Goal: Task Accomplishment & Management: Complete application form

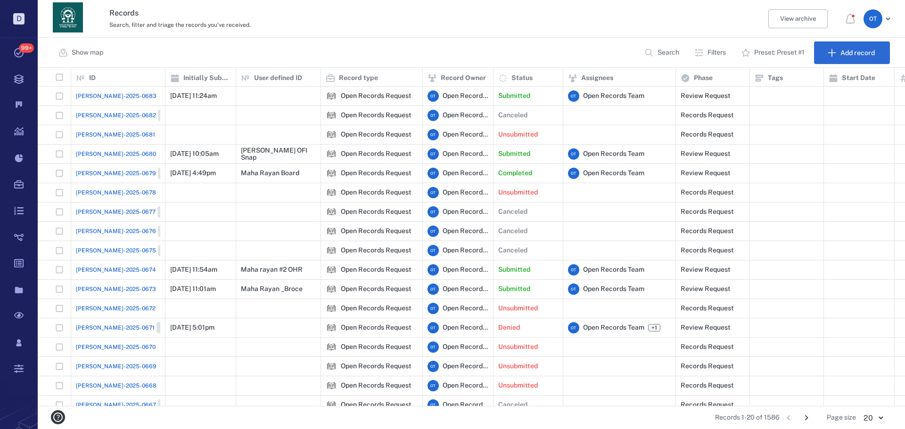
scroll to position [331, 861]
click at [801, 416] on button "Go to next page" at bounding box center [806, 418] width 15 height 15
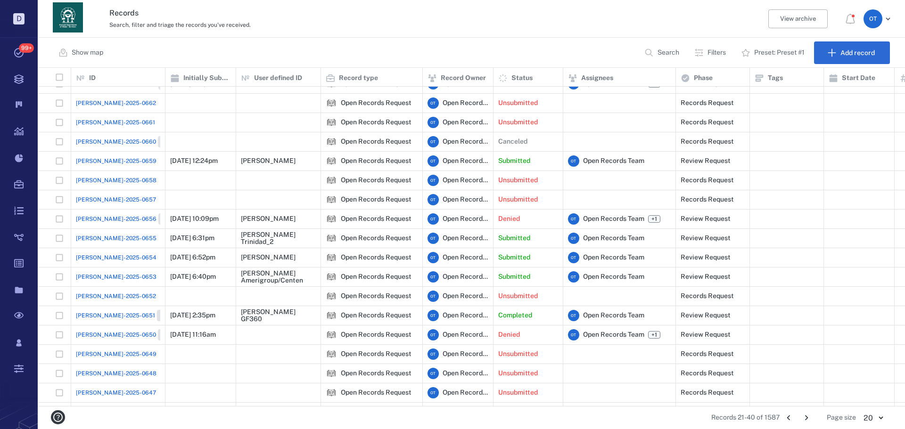
scroll to position [47, 0]
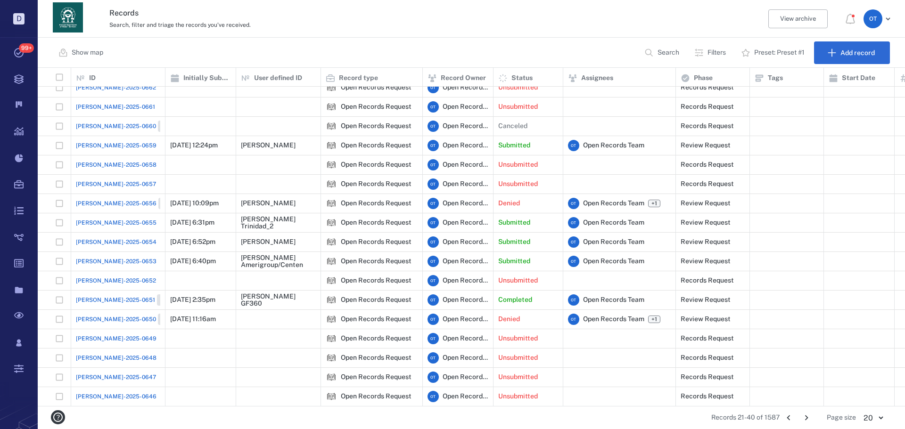
click at [93, 259] on span "ORR-2025-0653" at bounding box center [116, 261] width 81 height 8
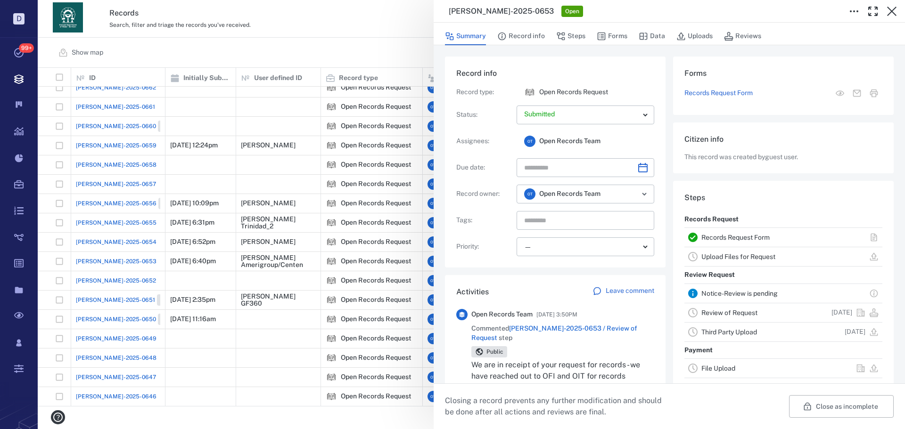
click at [611, 331] on span "ORR-2025-0653 / Review of Request" at bounding box center [554, 333] width 166 height 17
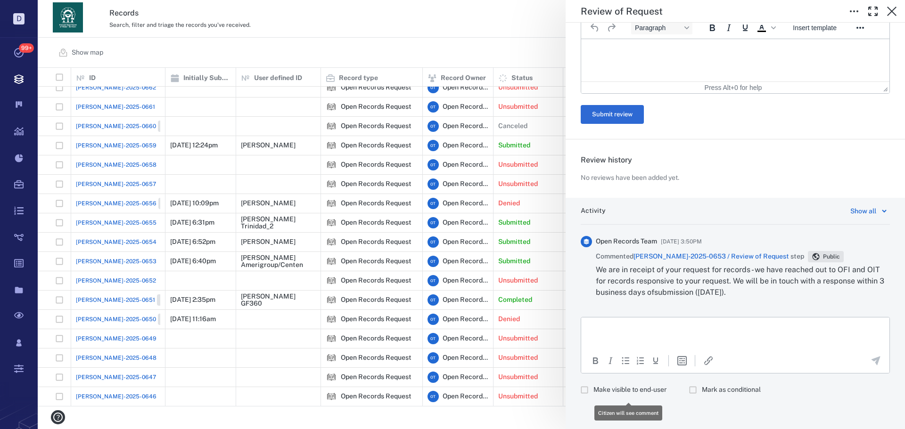
drag, startPoint x: 630, startPoint y: 385, endPoint x: 635, endPoint y: 380, distance: 7.0
click at [634, 381] on div "To open the popup, press Shift+Enter To open the popup, press Shift+Enter Make …" at bounding box center [735, 358] width 309 height 82
click at [656, 331] on p "Rich Text Area. Press ALT-0 for help." at bounding box center [735, 329] width 292 height 8
click at [666, 398] on label "Make visible to end-user" at bounding box center [621, 390] width 91 height 18
click at [657, 326] on p "Rich Text Area. Press ALT-0 for help." at bounding box center [735, 329] width 292 height 8
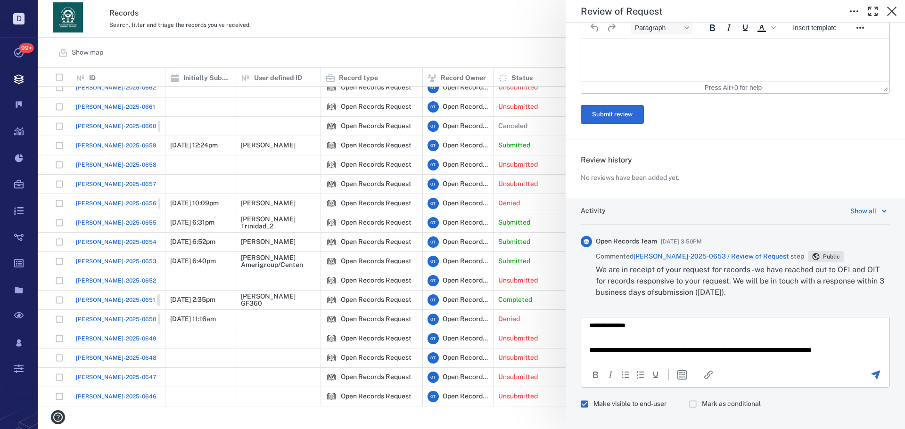
scroll to position [12, 0]
click at [780, 355] on html "**********" at bounding box center [735, 334] width 308 height 56
click at [767, 351] on p "**********" at bounding box center [728, 350] width 278 height 25
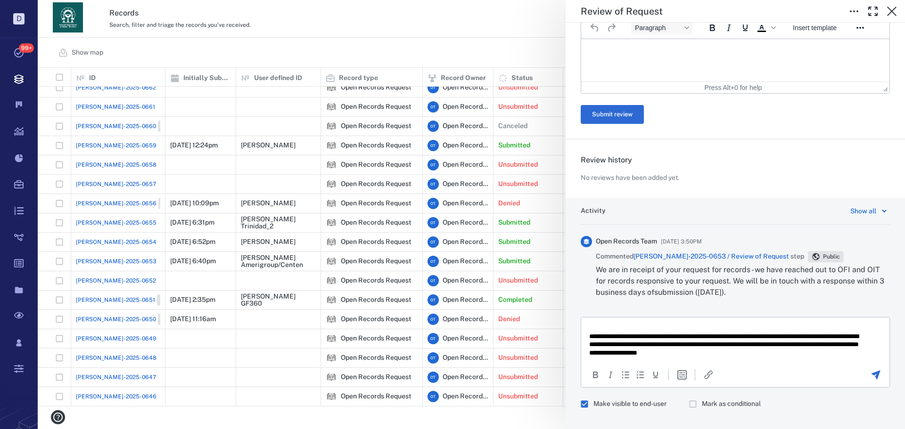
scroll to position [20, 0]
click at [760, 350] on p "**********" at bounding box center [728, 342] width 278 height 25
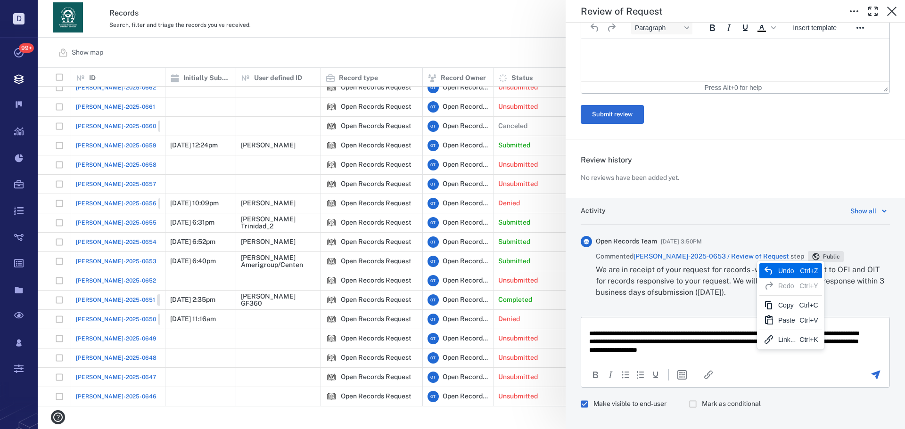
click at [784, 352] on p "**********" at bounding box center [728, 342] width 278 height 25
drag, startPoint x: 790, startPoint y: 349, endPoint x: 728, endPoint y: 349, distance: 61.8
click at [728, 349] on p "**********" at bounding box center [728, 342] width 278 height 25
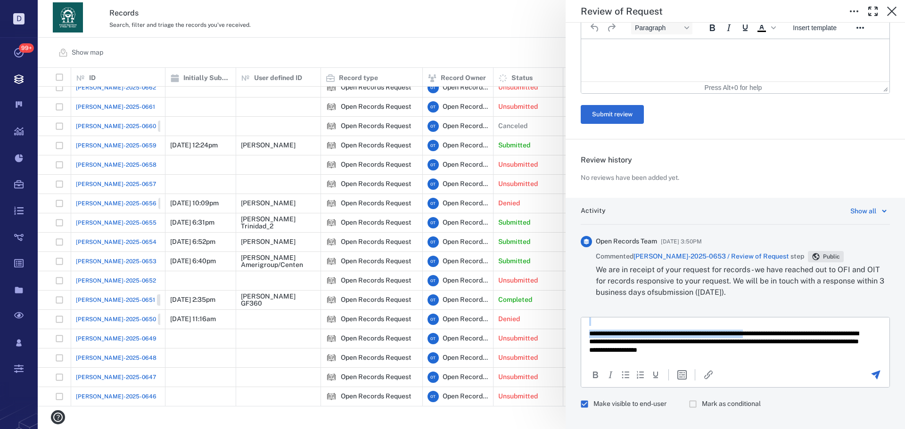
drag, startPoint x: 786, startPoint y: 325, endPoint x: 781, endPoint y: 336, distance: 12.0
click at [781, 336] on body "**********" at bounding box center [735, 329] width 293 height 49
click at [785, 348] on p "**********" at bounding box center [728, 342] width 278 height 25
drag, startPoint x: 798, startPoint y: 349, endPoint x: 729, endPoint y: 350, distance: 68.8
click at [729, 350] on p "**********" at bounding box center [728, 342] width 278 height 25
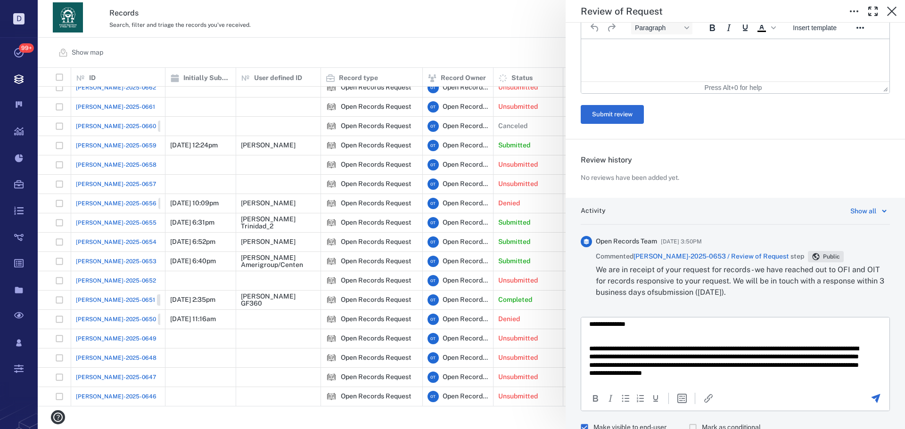
scroll to position [13, 0]
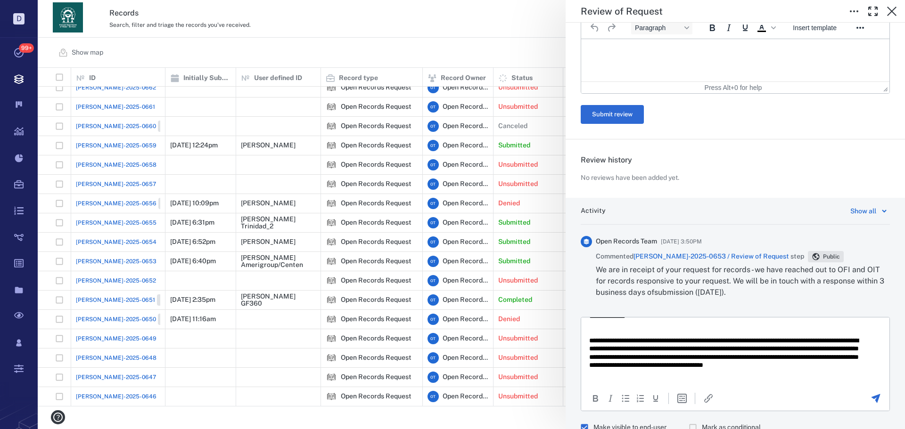
click at [870, 401] on icon "Send the comment" at bounding box center [875, 398] width 11 height 11
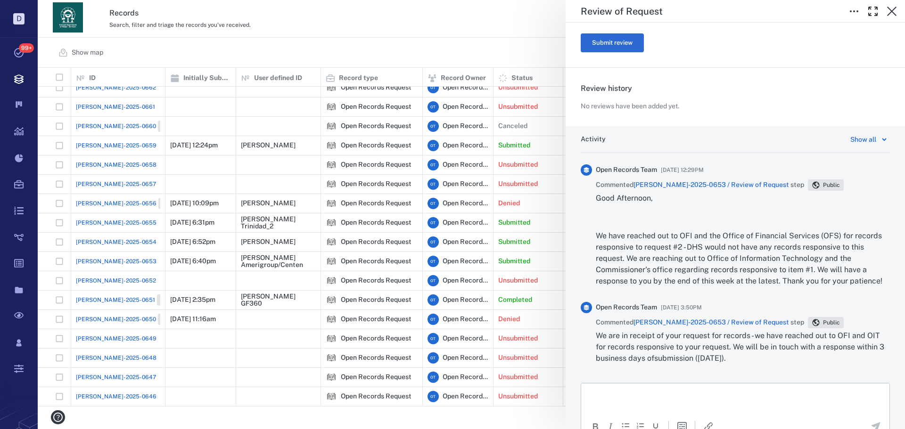
scroll to position [401, 0]
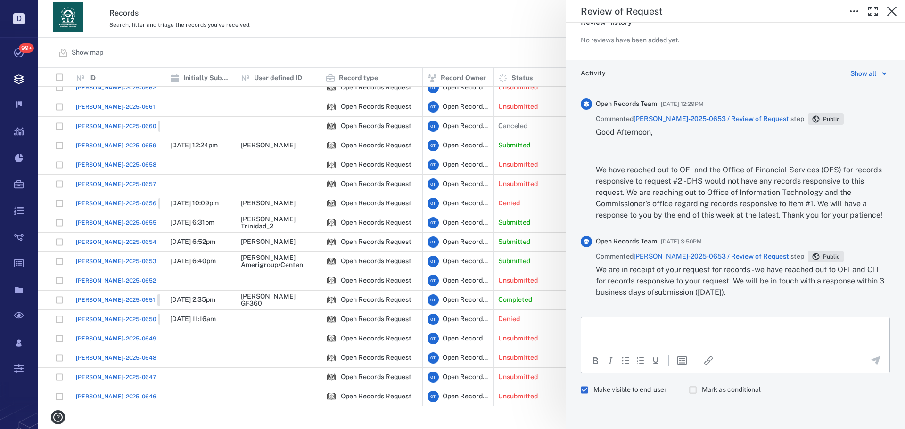
click at [516, 60] on div "**********" at bounding box center [471, 214] width 867 height 429
click at [526, 62] on div "**********" at bounding box center [471, 214] width 867 height 429
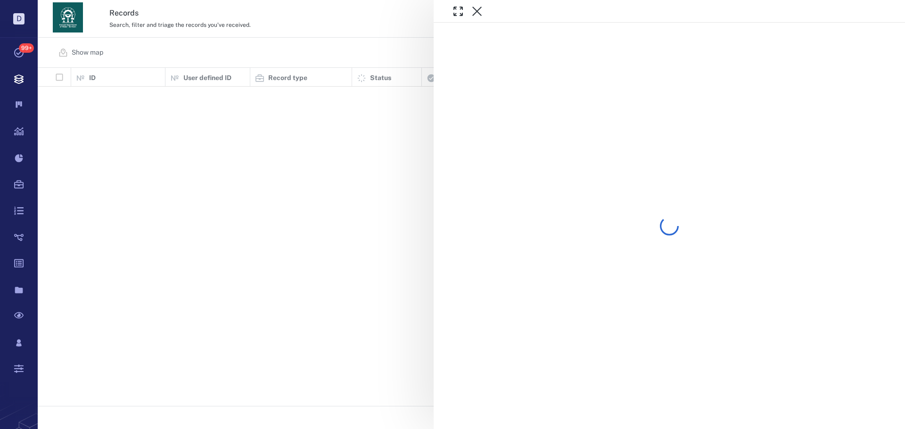
scroll to position [331, 861]
click at [328, 56] on div "ORR-2025-0653 Open" at bounding box center [471, 214] width 867 height 429
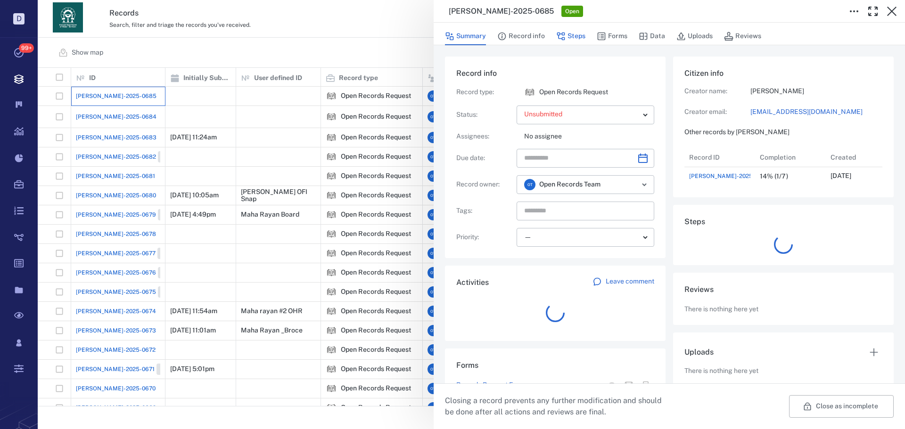
scroll to position [38, 187]
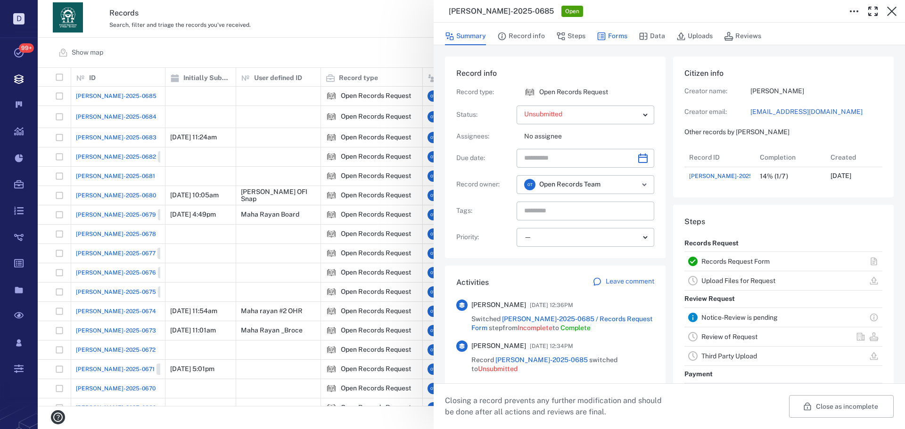
click at [609, 28] on button "Forms" at bounding box center [612, 36] width 31 height 18
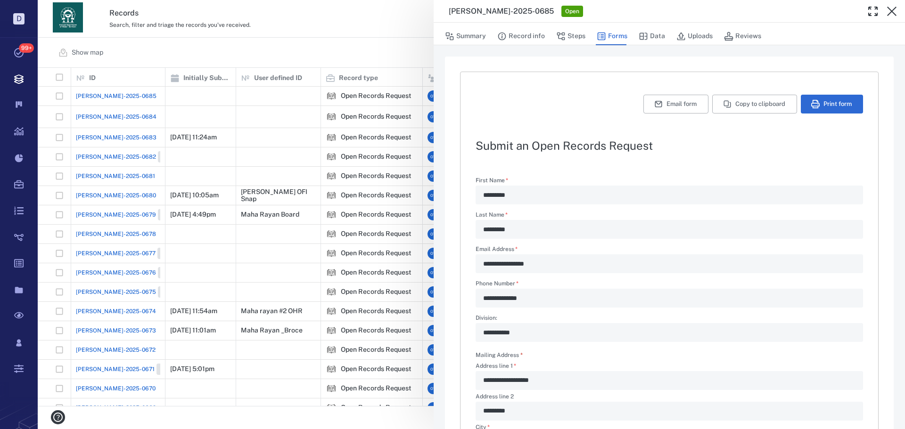
drag, startPoint x: 566, startPoint y: 40, endPoint x: 380, endPoint y: 61, distance: 187.5
click at [566, 39] on button "Steps" at bounding box center [570, 36] width 29 height 18
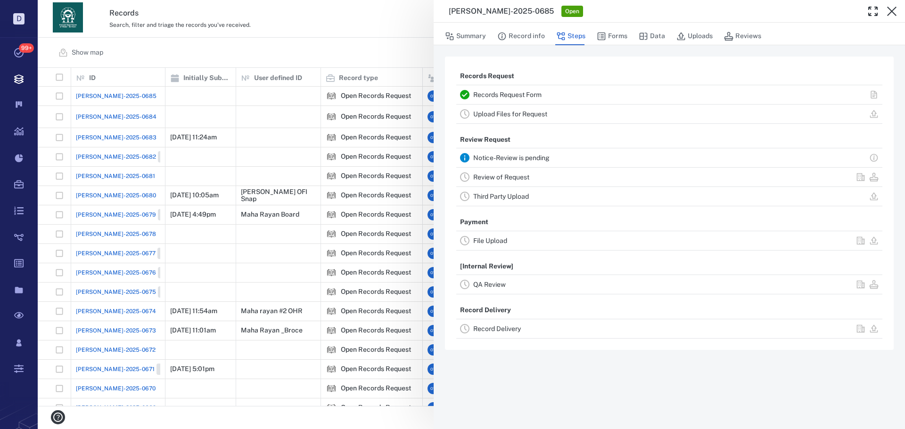
click at [340, 52] on div "ORR-2025-0685 Open Summary Record info Steps Forms Data Uploads Reviews Records…" at bounding box center [471, 214] width 867 height 429
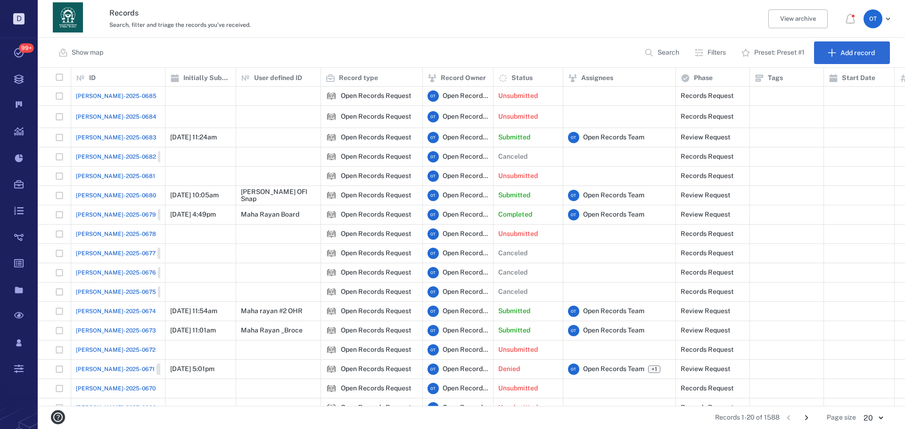
click at [90, 133] on span "[PERSON_NAME]-2025-0683" at bounding box center [116, 137] width 81 height 8
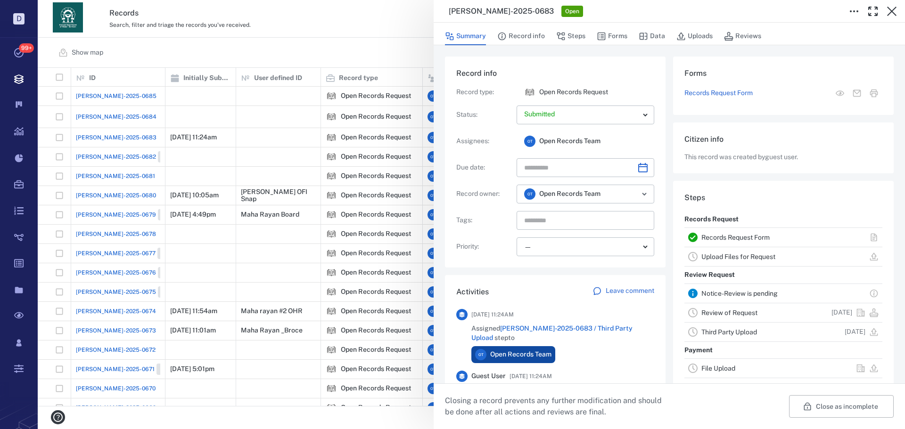
drag, startPoint x: 392, startPoint y: 26, endPoint x: 80, endPoint y: 0, distance: 312.7
click at [391, 26] on div "ORR-2025-0683 Open Summary Record info Steps Forms Data Uploads Reviews Record …" at bounding box center [471, 214] width 867 height 429
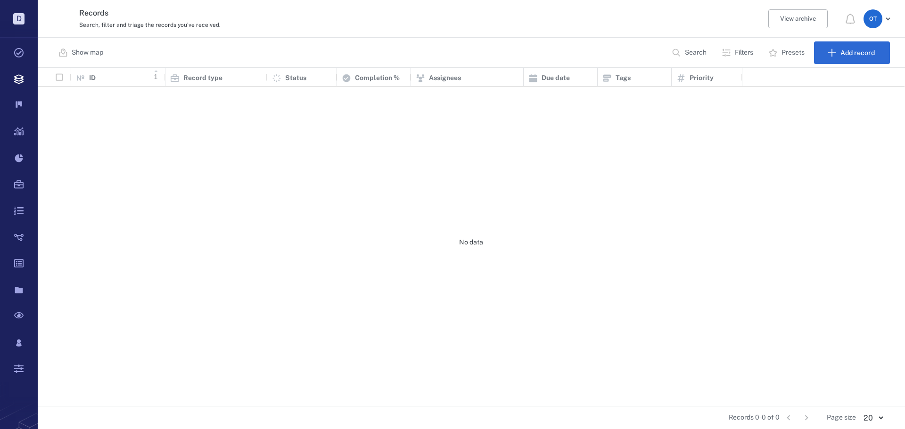
scroll to position [331, 861]
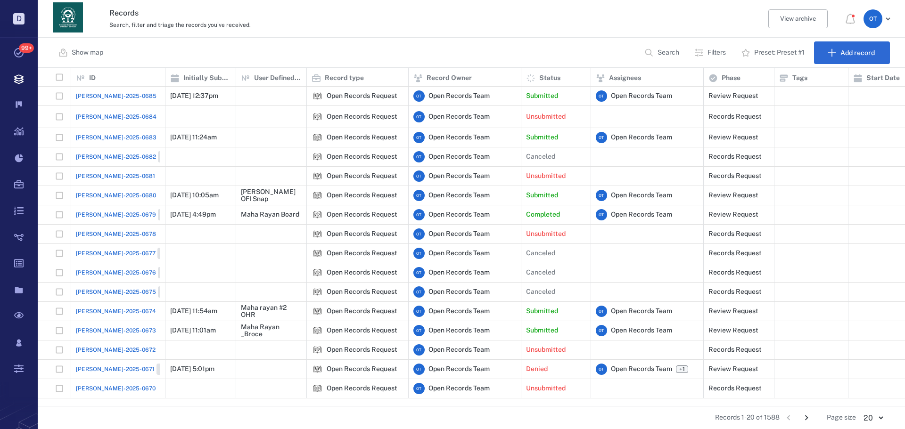
drag, startPoint x: 121, startPoint y: 93, endPoint x: 112, endPoint y: 98, distance: 9.7
click at [112, 98] on span "[PERSON_NAME]-2025-0685" at bounding box center [116, 96] width 81 height 8
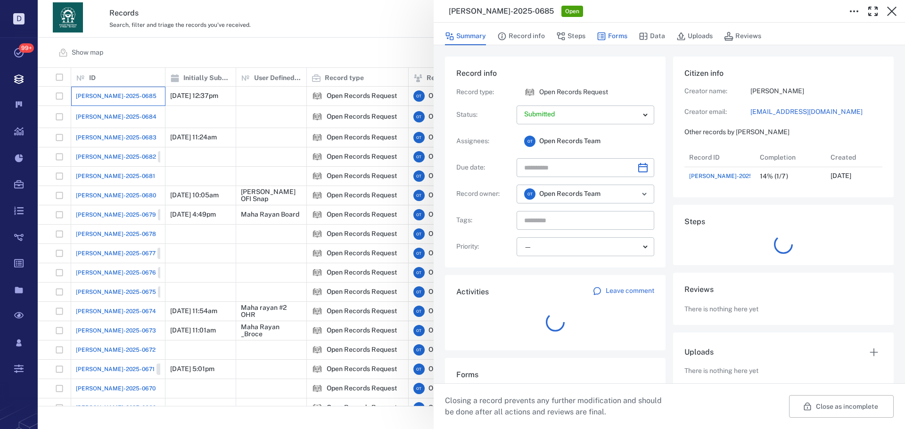
scroll to position [38, 187]
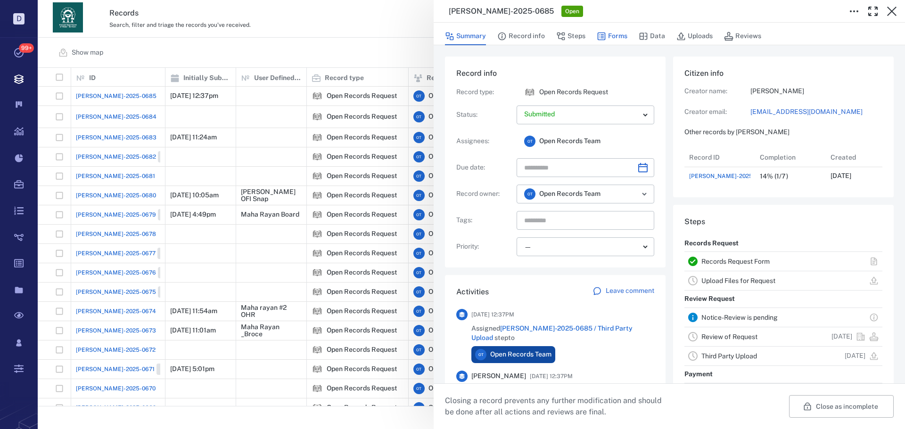
click at [621, 30] on button "Forms" at bounding box center [612, 36] width 31 height 18
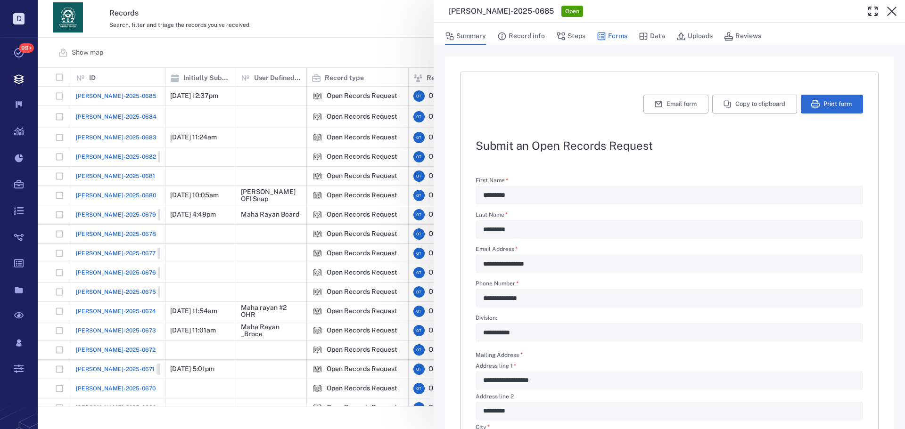
type textarea "*"
click at [500, 12] on h3 "[PERSON_NAME]-2025-0685" at bounding box center [501, 11] width 105 height 11
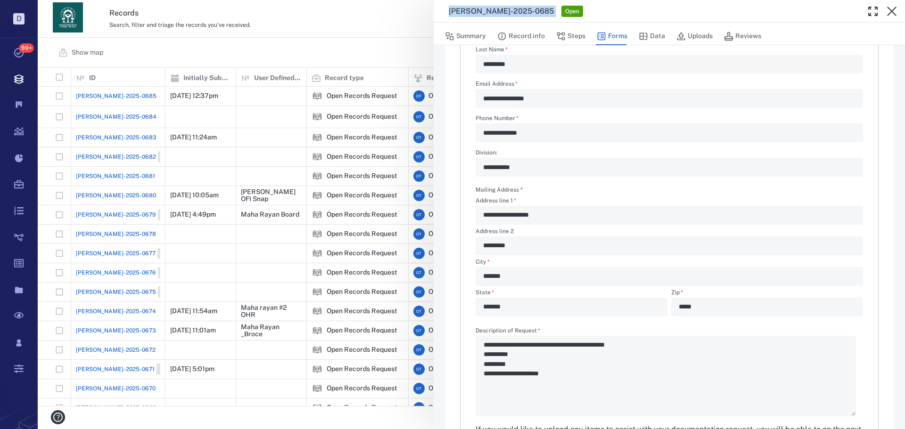
scroll to position [189, 0]
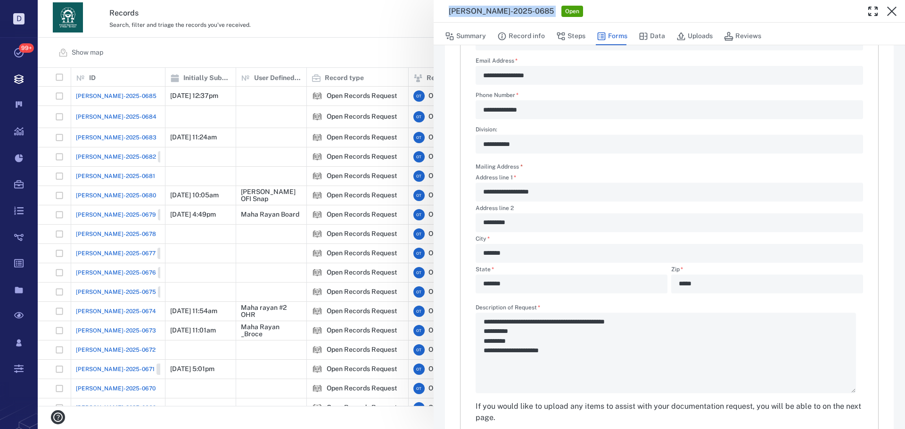
drag, startPoint x: 329, startPoint y: 199, endPoint x: 334, endPoint y: 193, distance: 8.0
click at [329, 199] on div "**********" at bounding box center [471, 214] width 867 height 429
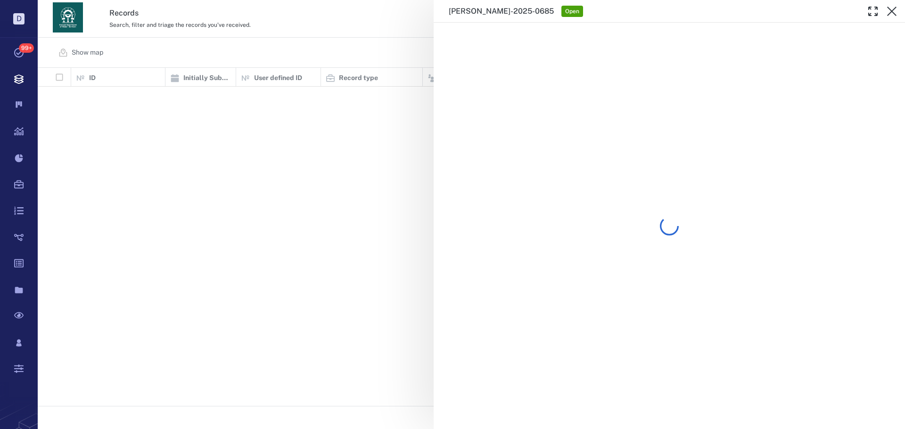
click at [215, 19] on div "ORR-2025-0685 Open" at bounding box center [471, 214] width 867 height 429
drag, startPoint x: 217, startPoint y: 23, endPoint x: 228, endPoint y: 27, distance: 11.9
click at [217, 24] on span "Search, filter and triage the records you've received." at bounding box center [179, 25] width 141 height 7
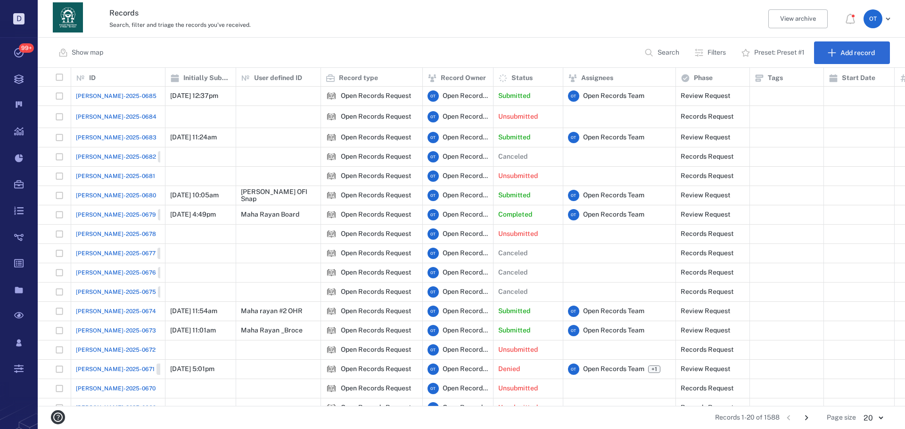
click at [119, 135] on span "[PERSON_NAME]-2025-0683" at bounding box center [116, 137] width 81 height 8
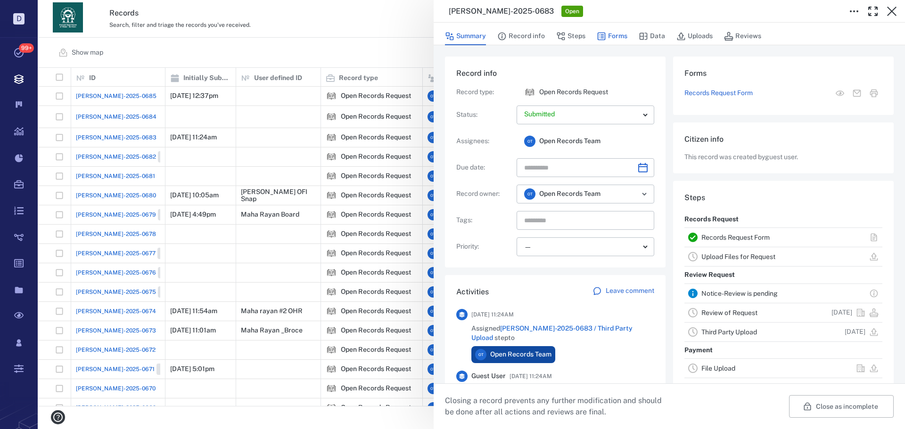
click at [616, 32] on button "Forms" at bounding box center [612, 36] width 31 height 18
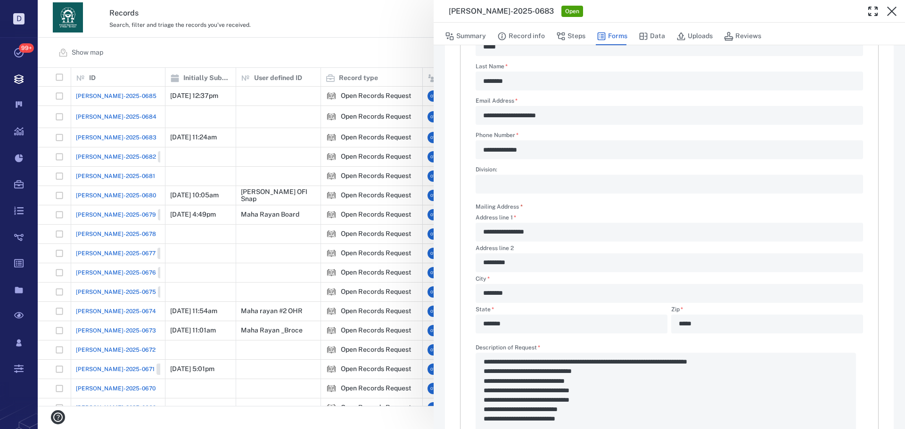
scroll to position [263, 0]
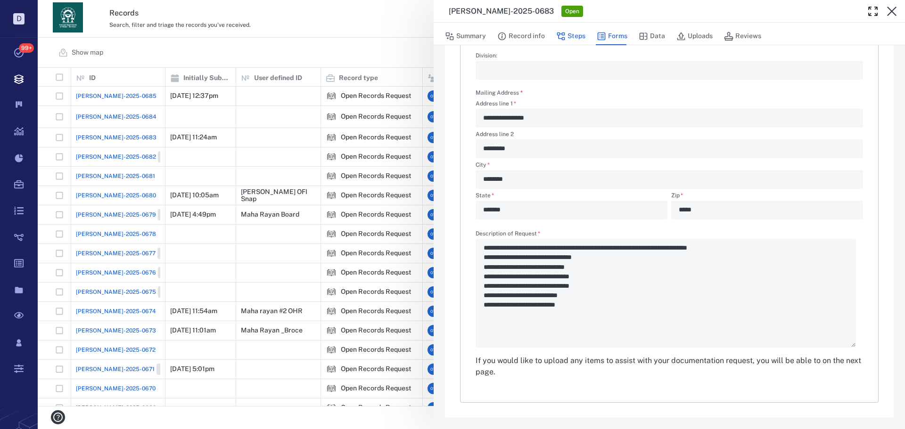
click at [574, 34] on button "Steps" at bounding box center [570, 36] width 29 height 18
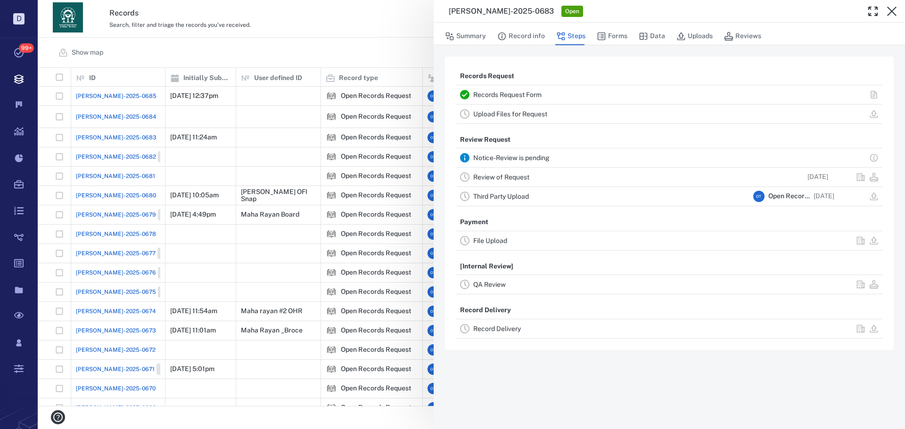
click at [501, 179] on link "Review of Request" at bounding box center [501, 177] width 56 height 8
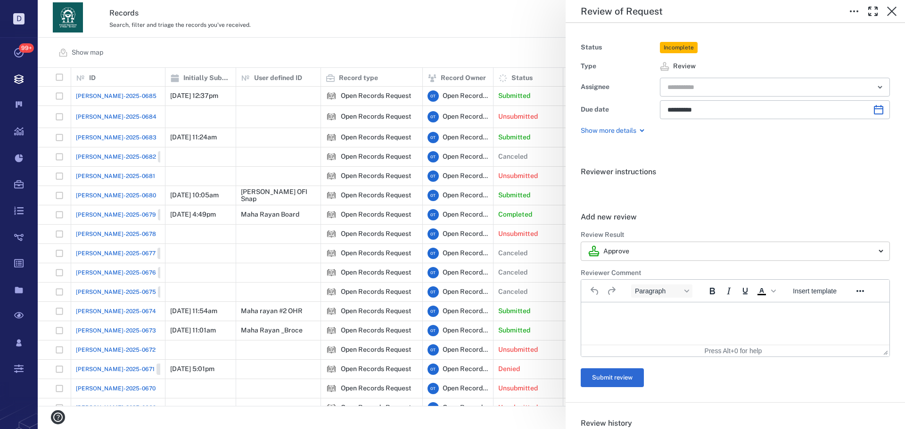
click at [738, 247] on body "D Tasks 99+ Records Boards Dashboard Reports Record types Guide steps Rules For…" at bounding box center [452, 214] width 905 height 429
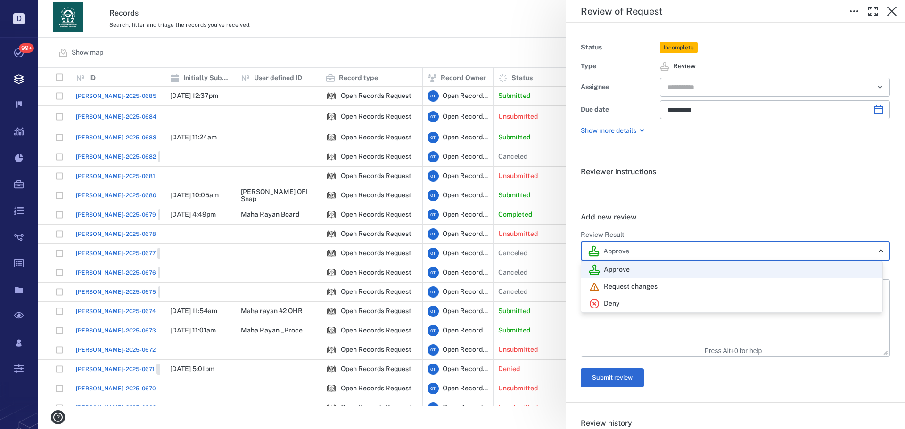
click at [643, 300] on div "Deny" at bounding box center [732, 303] width 286 height 11
type input "******"
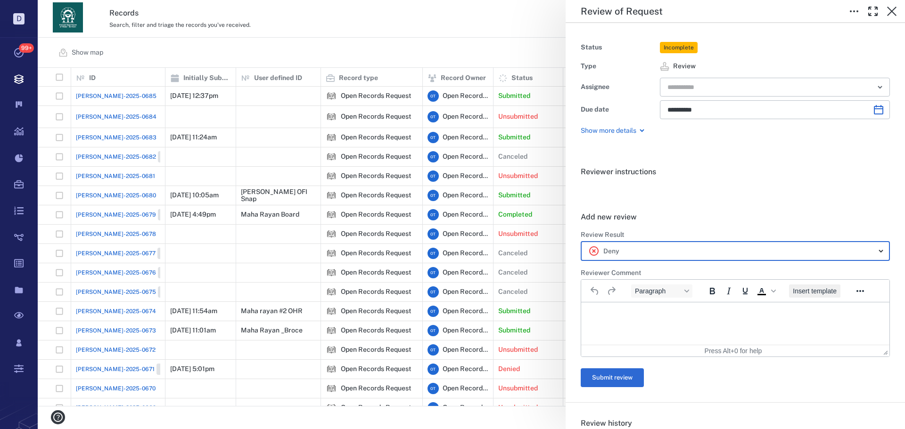
click at [816, 294] on span "Insert template" at bounding box center [815, 292] width 44 height 8
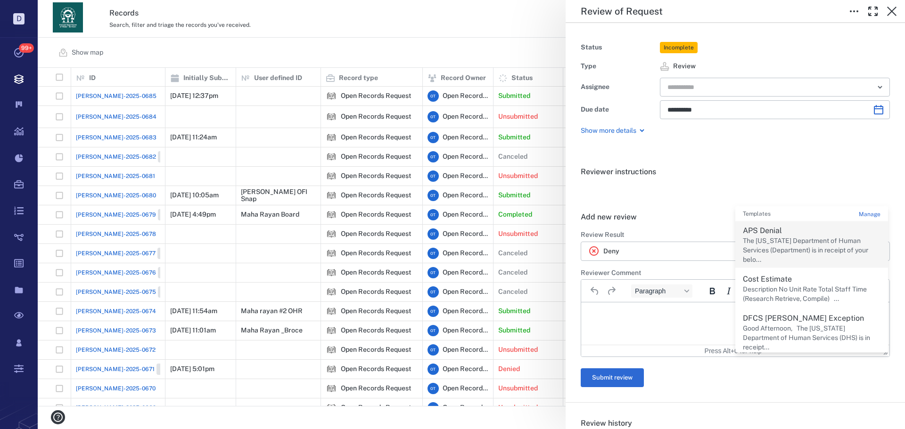
click at [808, 251] on p "The Georgia Department of Human Services (Department) is in receipt of your bel…" at bounding box center [812, 251] width 138 height 28
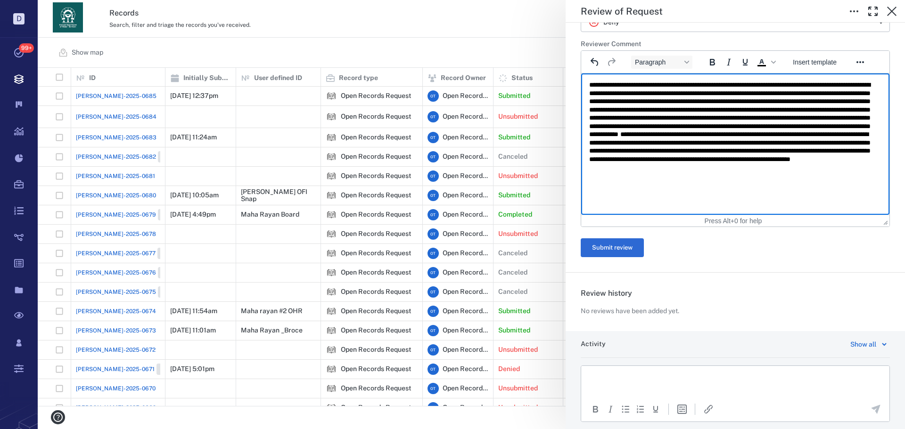
scroll to position [236, 0]
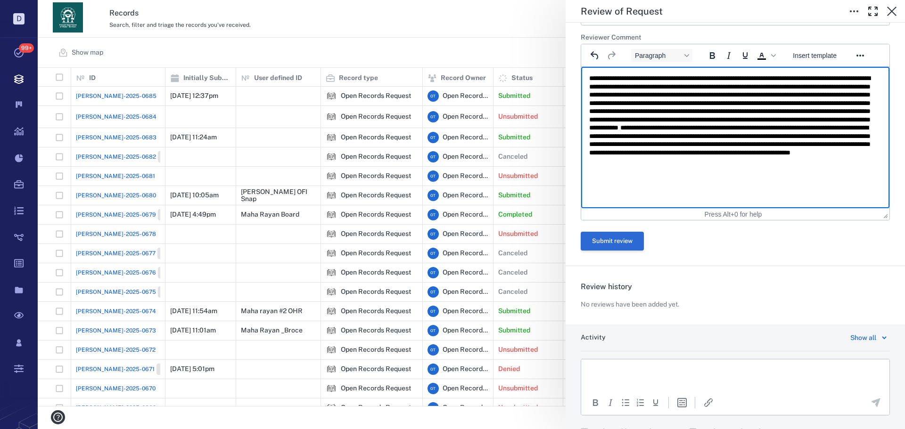
click at [624, 240] on button "Submit review" at bounding box center [612, 241] width 63 height 19
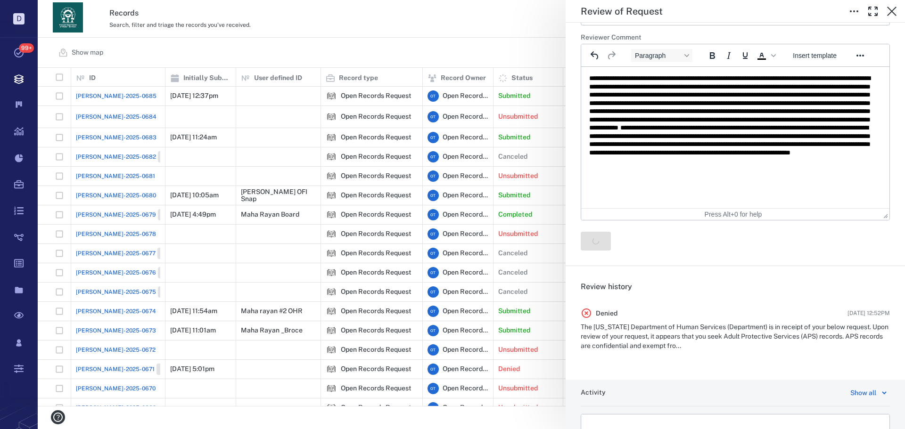
scroll to position [0, 0]
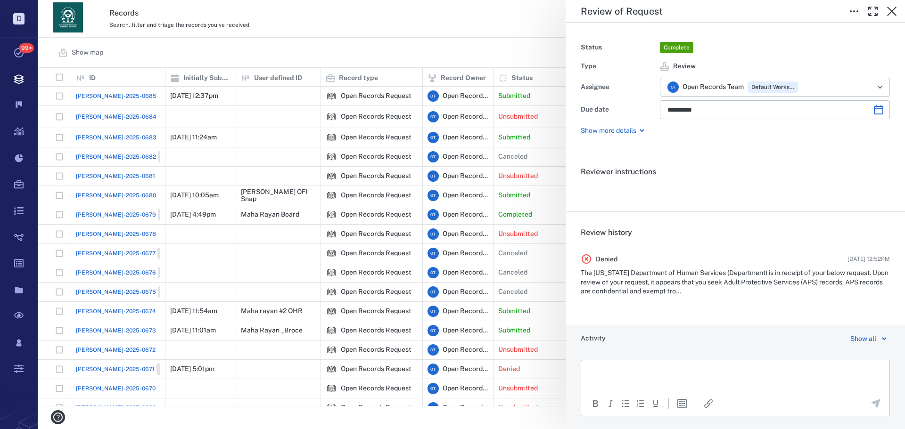
click at [304, 38] on div "**********" at bounding box center [471, 214] width 867 height 429
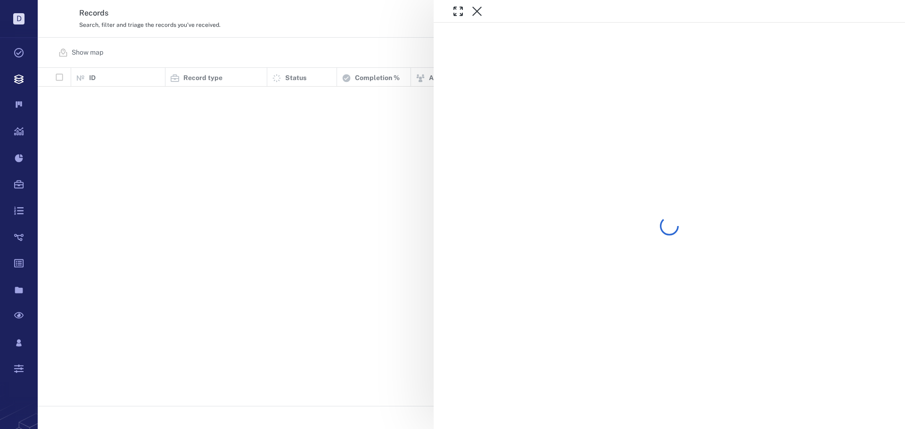
scroll to position [331, 860]
click at [329, 36] on div at bounding box center [471, 214] width 867 height 429
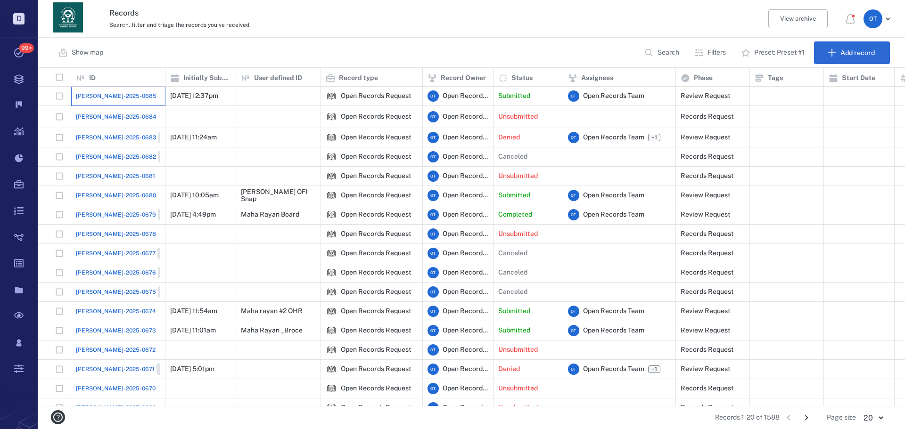
click at [122, 97] on div "[PERSON_NAME]-2025-0685" at bounding box center [118, 96] width 84 height 19
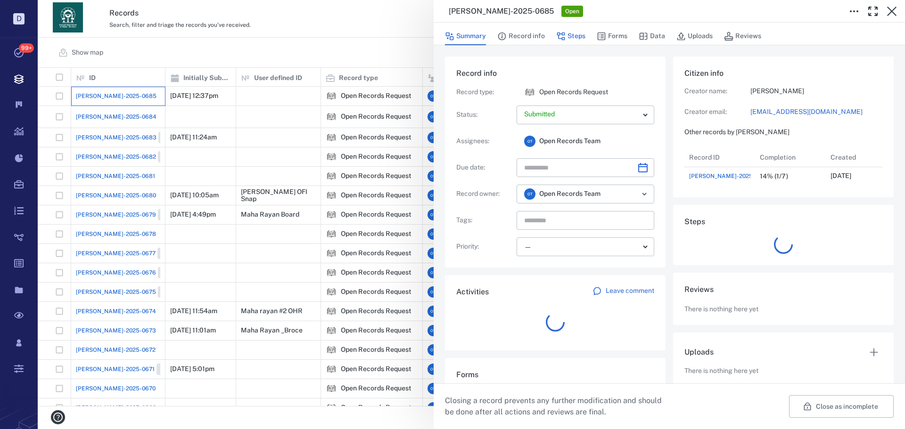
scroll to position [38, 187]
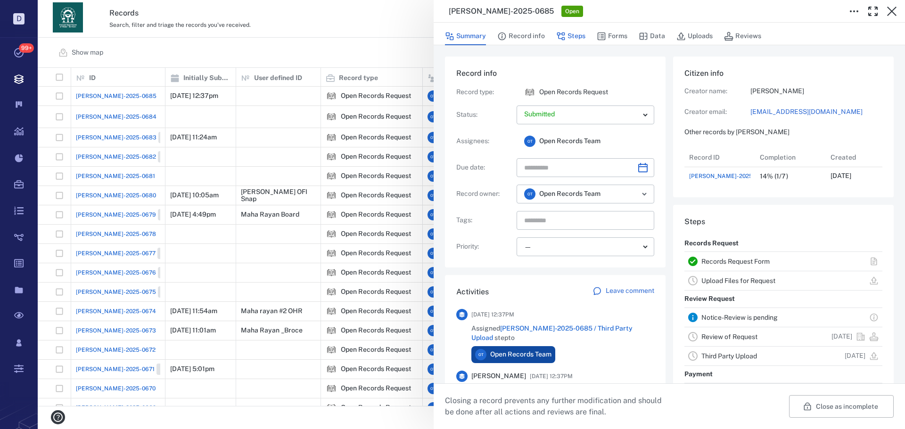
click at [572, 38] on button "Steps" at bounding box center [570, 36] width 29 height 18
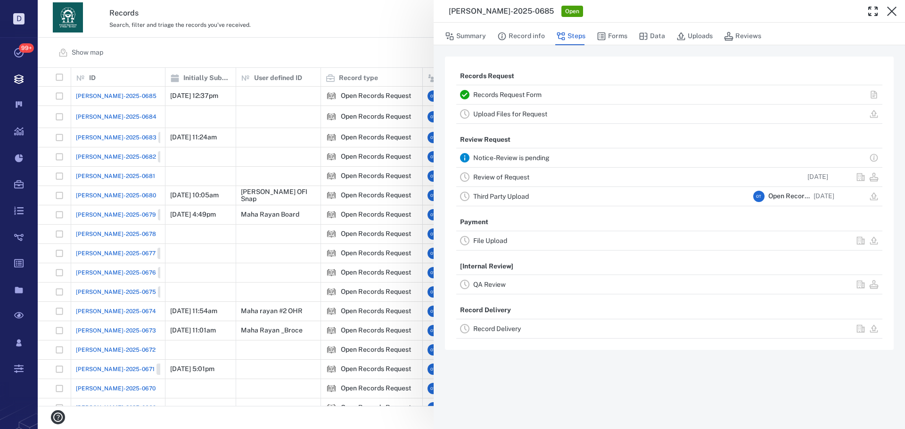
click at [511, 330] on link "Record Delivery" at bounding box center [497, 329] width 48 height 8
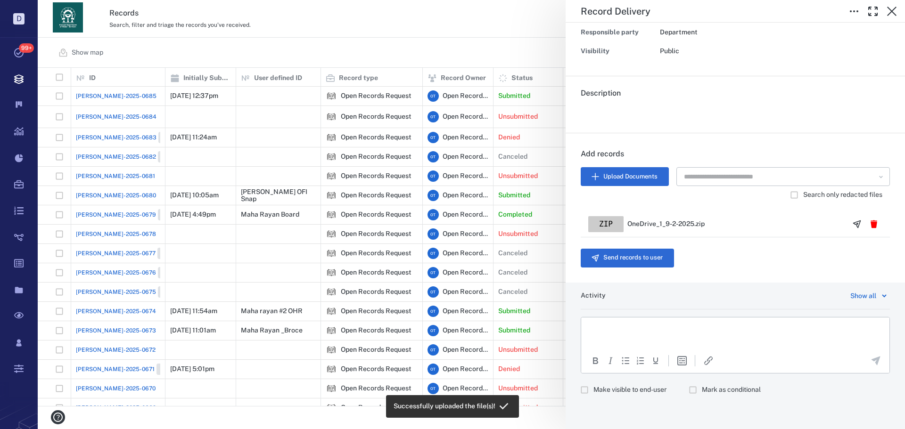
scroll to position [125, 0]
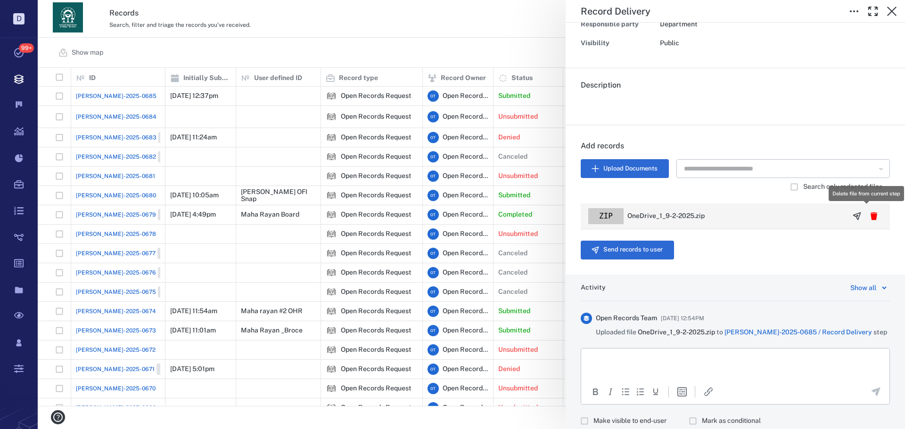
click at [871, 218] on icon "button" at bounding box center [874, 216] width 7 height 8
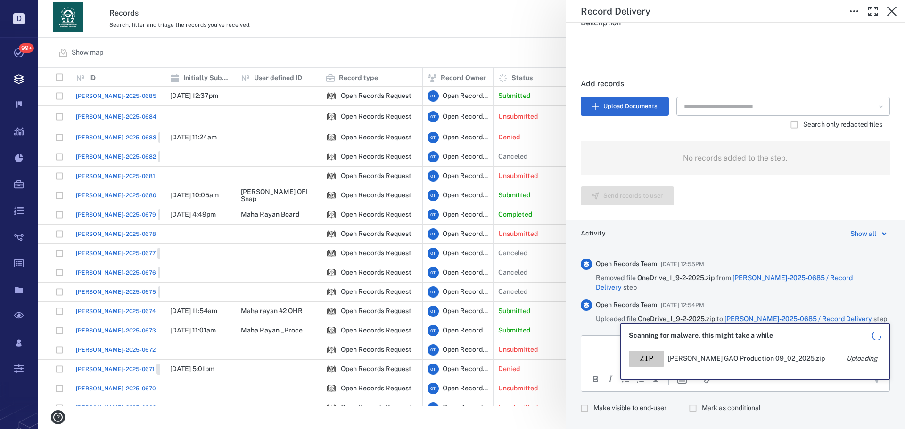
scroll to position [196, 0]
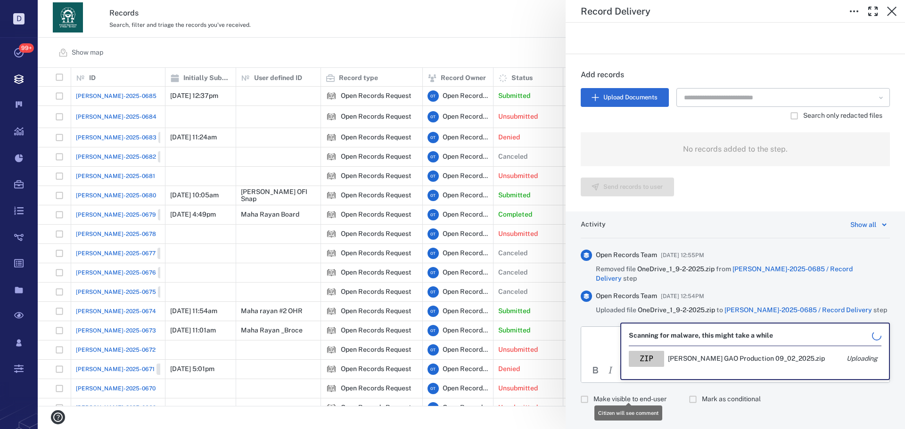
drag, startPoint x: 625, startPoint y: 394, endPoint x: 624, endPoint y: 362, distance: 32.1
click at [626, 395] on span "Make visible to end-user" at bounding box center [630, 399] width 73 height 9
click at [620, 338] on p "Rich Text Area. Press ALT-0 for help." at bounding box center [735, 338] width 292 height 8
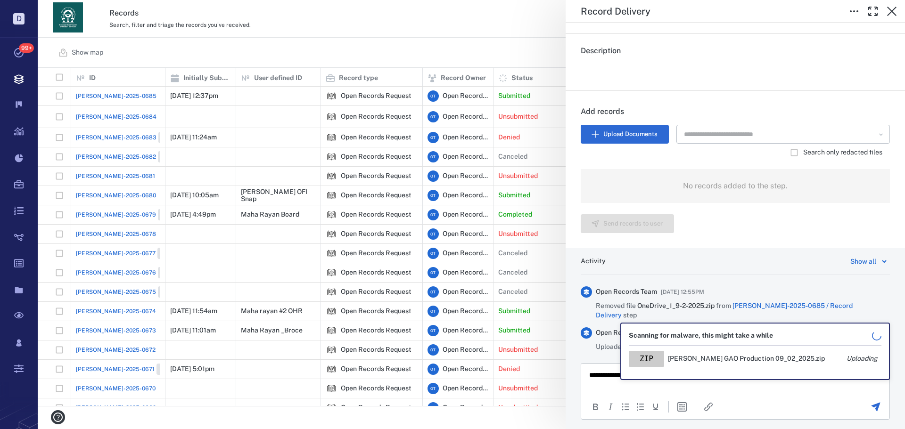
scroll to position [102, 0]
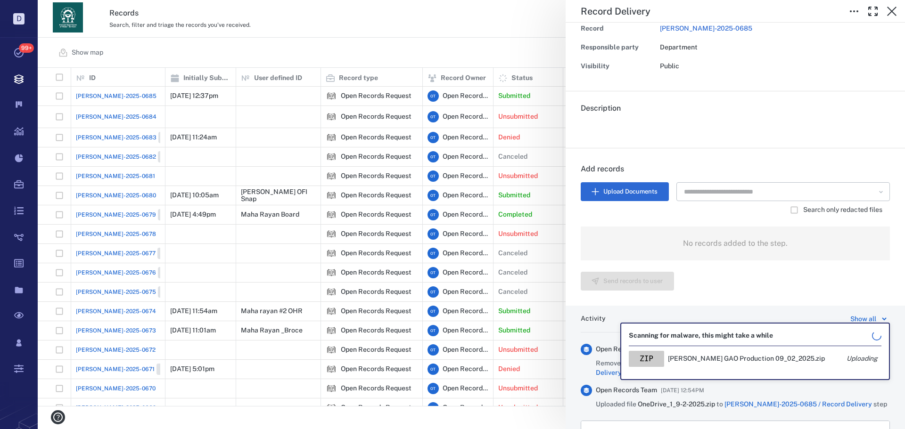
click at [682, 429] on p "**********" at bounding box center [731, 433] width 285 height 8
click at [665, 429] on p "**********" at bounding box center [731, 433] width 285 height 8
click at [676, 429] on p "**********" at bounding box center [731, 433] width 285 height 8
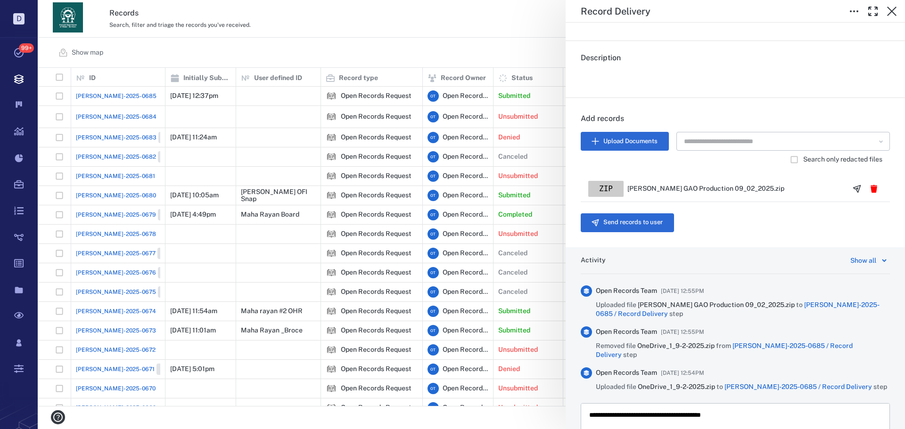
scroll to position [229, 0]
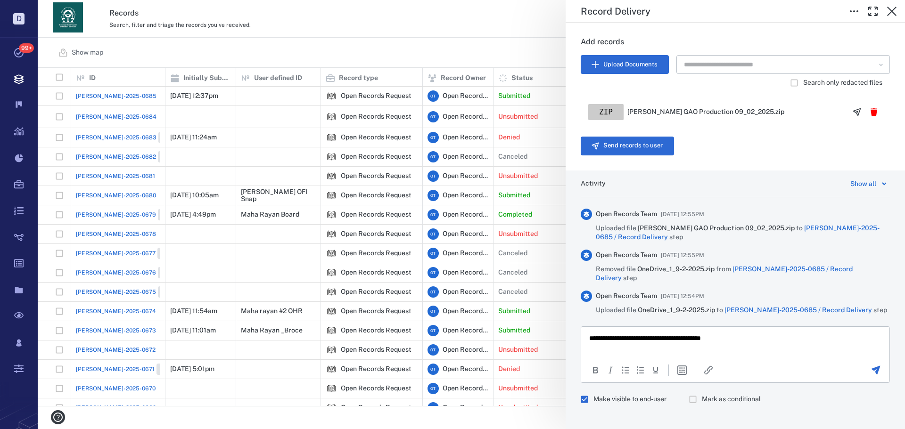
click at [870, 365] on icon "Send the comment" at bounding box center [875, 370] width 11 height 11
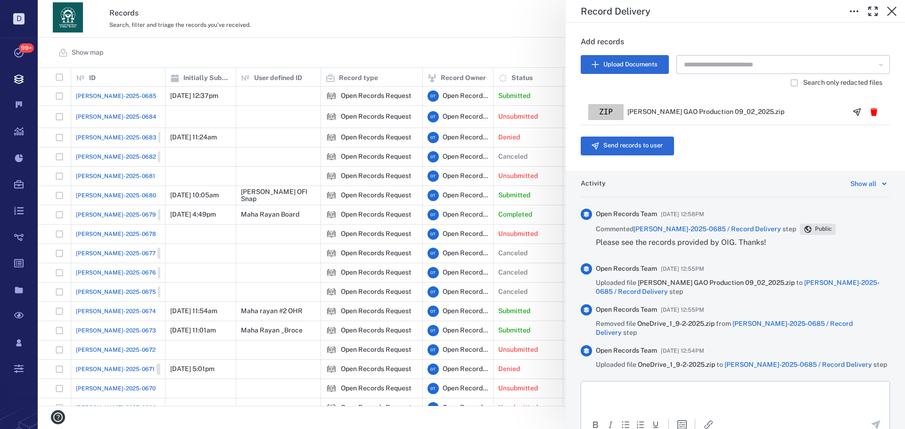
drag, startPoint x: 622, startPoint y: 159, endPoint x: 629, endPoint y: 156, distance: 7.4
click at [623, 159] on div "Add records Upload Documents ​ Search only redacted files zip Joe Sarra GAO Pro…" at bounding box center [735, 95] width 339 height 149
click at [643, 146] on button "Send records to user" at bounding box center [627, 146] width 93 height 19
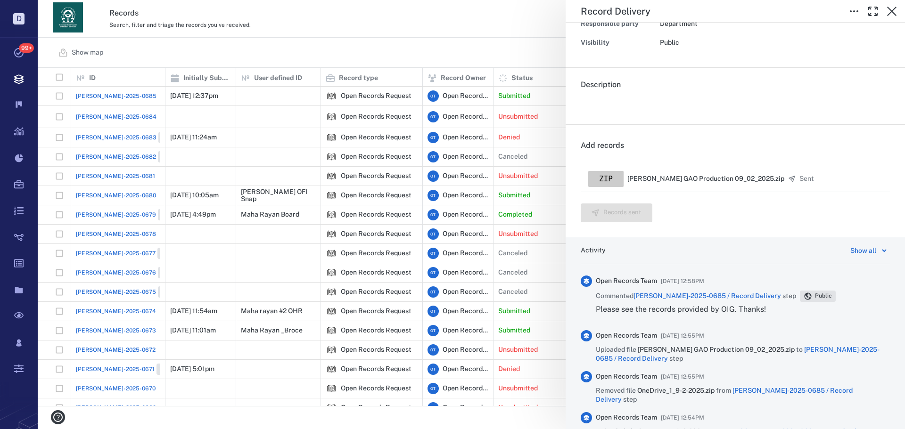
scroll to position [0, 0]
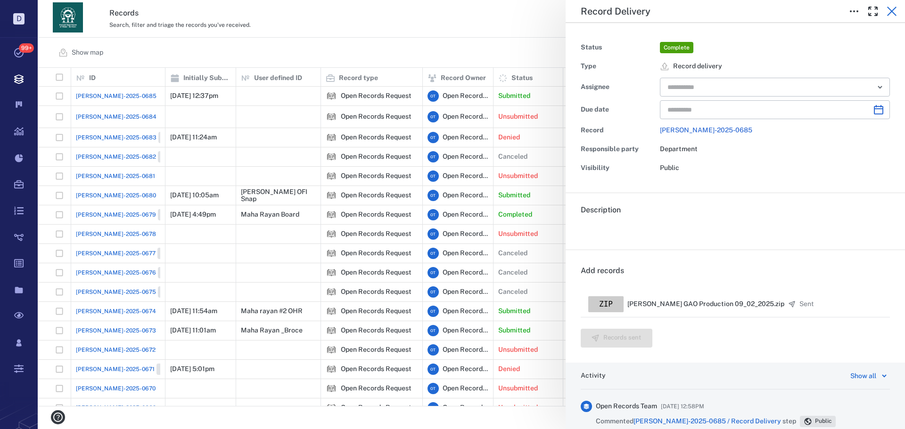
click at [883, 12] on button "button" at bounding box center [892, 11] width 19 height 19
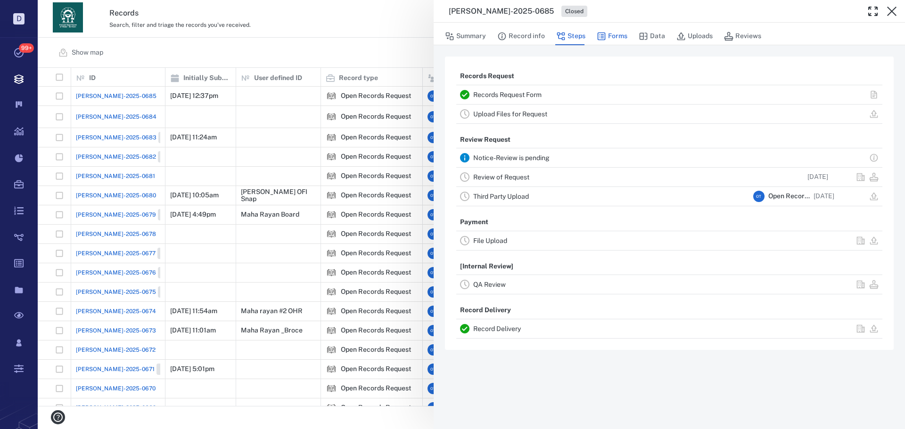
click at [612, 32] on button "Forms" at bounding box center [612, 36] width 31 height 18
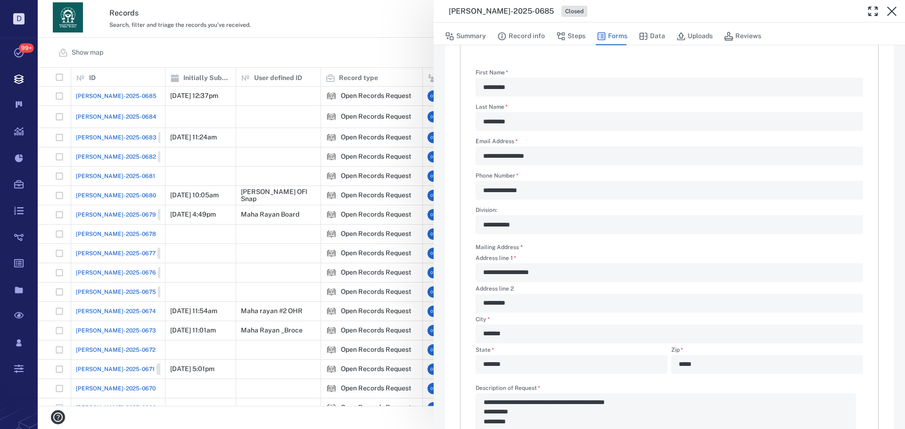
scroll to position [234, 0]
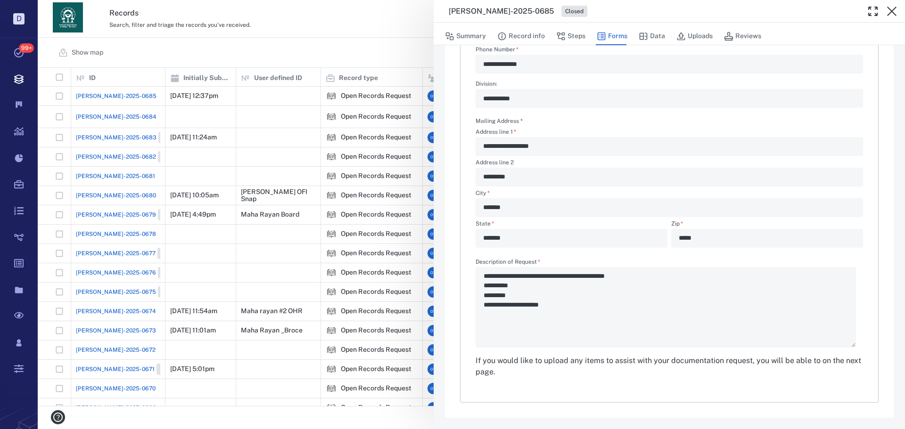
click at [327, 72] on div "**********" at bounding box center [471, 214] width 867 height 429
